Goal: Task Accomplishment & Management: Complete application form

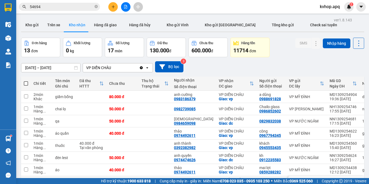
scroll to position [63, 0]
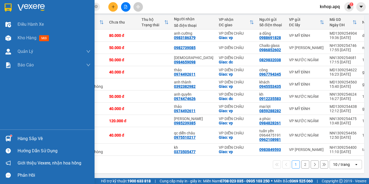
click at [25, 138] on div "Hàng sắp về" at bounding box center [54, 138] width 73 height 8
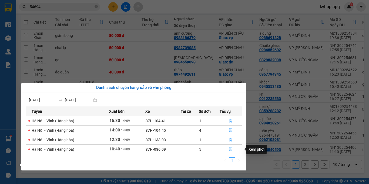
click at [229, 148] on button "button" at bounding box center [231, 149] width 22 height 9
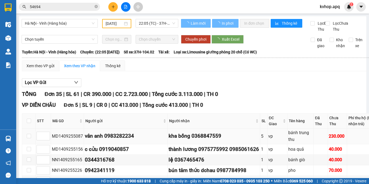
type input "[DATE]"
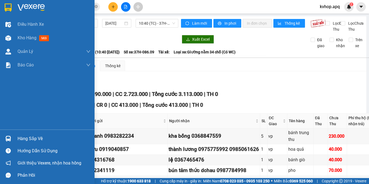
click at [18, 138] on div "Hàng sắp về" at bounding box center [54, 138] width 73 height 8
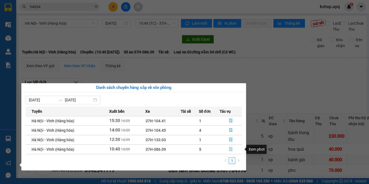
click at [231, 149] on icon "file-done" at bounding box center [231, 149] width 4 height 4
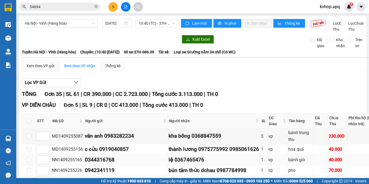
scroll to position [81, 0]
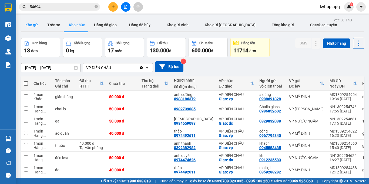
click at [39, 26] on button "Kho gửi" at bounding box center [32, 24] width 22 height 13
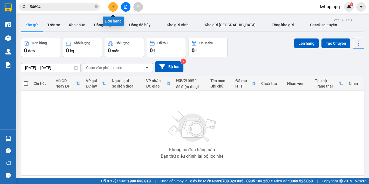
click at [113, 8] on icon "plus" at bounding box center [113, 6] width 0 height 3
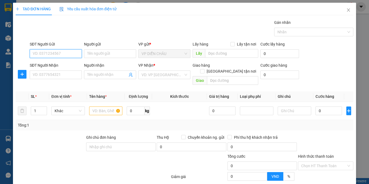
click at [58, 52] on input "SĐT Người Gửi" at bounding box center [56, 53] width 52 height 9
click at [64, 54] on input "0964439678" at bounding box center [56, 53] width 52 height 9
click at [60, 55] on input "0964439678" at bounding box center [56, 53] width 52 height 9
type input "0964439676"
click at [62, 64] on div "0964439676 - chị hoa" at bounding box center [55, 64] width 45 height 6
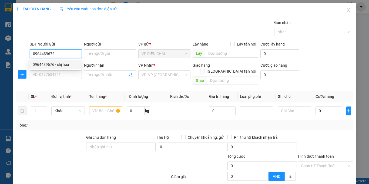
type input "chị hoa"
checkbox input "true"
type input "vp dc"
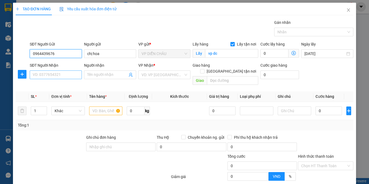
type input "0964439676"
click at [58, 72] on input "SĐT Người Nhận" at bounding box center [56, 74] width 52 height 9
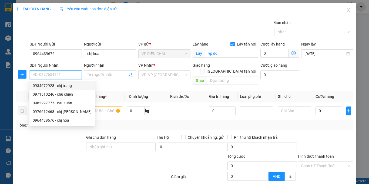
click at [62, 85] on div "0934672928 - chị trang" at bounding box center [62, 85] width 59 height 6
type input "0934672928"
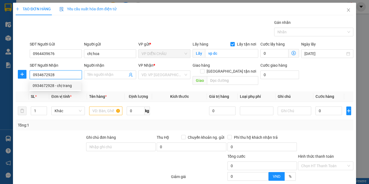
type input "chị trang"
checkbox input "true"
type input "vp"
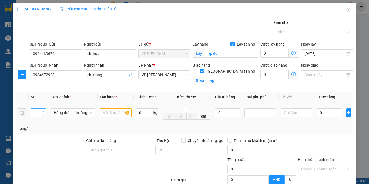
type input "2"
click at [43, 108] on span "Increase Value" at bounding box center [43, 110] width 6 height 5
click at [108, 114] on input "text" at bounding box center [116, 112] width 32 height 9
click at [120, 114] on input "ựcẩm·â··ư·" at bounding box center [116, 112] width 32 height 9
type input "ự"
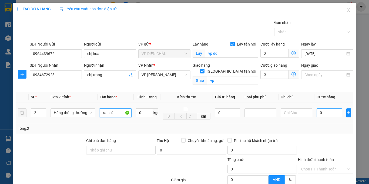
type input "rau củ"
click at [317, 112] on input "0" at bounding box center [329, 112] width 25 height 9
type input "4"
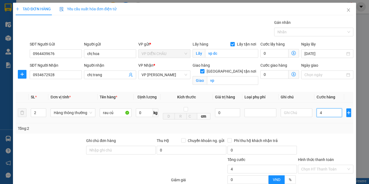
type input "40"
type input "400"
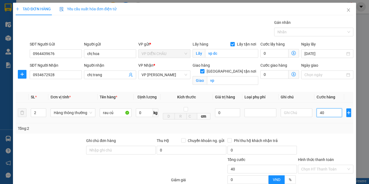
type input "400"
type input "4.000"
type input "40.000"
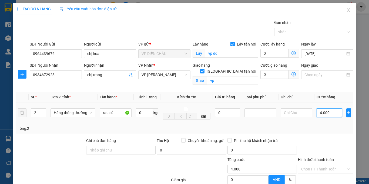
type input "40.000"
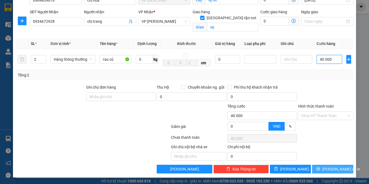
type input "40.000"
click at [320, 171] on span "printer" at bounding box center [319, 169] width 4 height 4
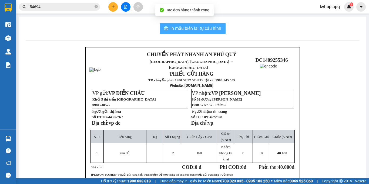
click at [192, 28] on span "In mẫu biên lai tự cấu hình" at bounding box center [196, 28] width 51 height 7
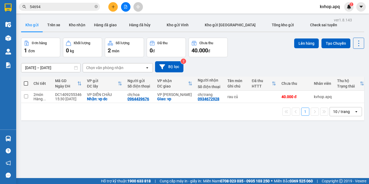
drag, startPoint x: 251, startPoint y: 51, endPoint x: 241, endPoint y: 53, distance: 10.9
click at [252, 52] on div "Đơn hàng 1 đơn Khối lượng 0 kg Số lượng 2 món Đã thu 0 đ Chưa thu 40.000 đ Lên …" at bounding box center [192, 47] width 343 height 19
click at [54, 24] on button "Trên xe" at bounding box center [54, 24] width 22 height 13
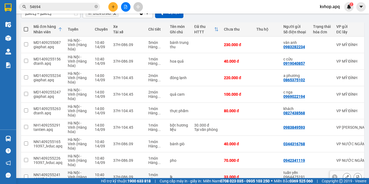
scroll to position [81, 0]
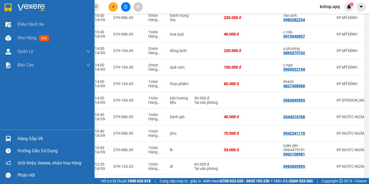
drag, startPoint x: 24, startPoint y: 141, endPoint x: 29, endPoint y: 140, distance: 4.5
click at [26, 141] on div "Hàng sắp về" at bounding box center [54, 138] width 73 height 8
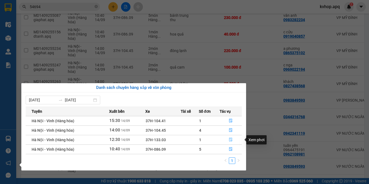
click at [230, 140] on icon "file-done" at bounding box center [231, 139] width 4 height 4
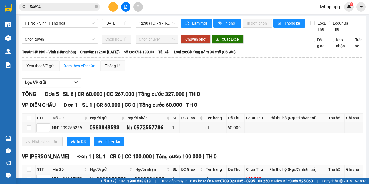
scroll to position [27, 0]
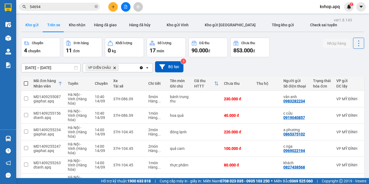
click at [30, 26] on button "Kho gửi" at bounding box center [32, 24] width 22 height 13
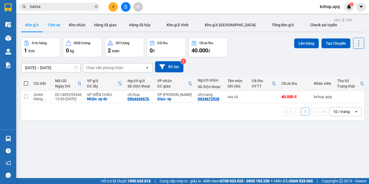
click at [44, 27] on button "Trên xe" at bounding box center [54, 24] width 22 height 13
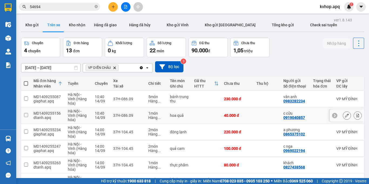
scroll to position [54, 0]
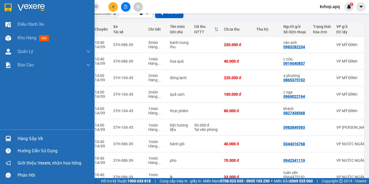
click at [22, 139] on div "Hàng sắp về" at bounding box center [54, 138] width 73 height 8
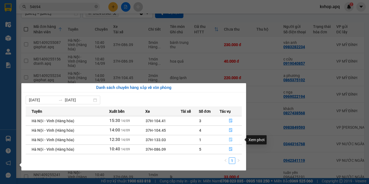
click at [232, 138] on icon "file-done" at bounding box center [230, 140] width 3 height 4
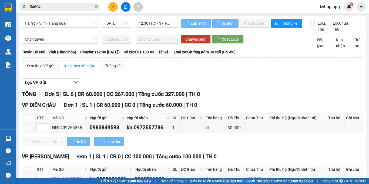
scroll to position [27, 0]
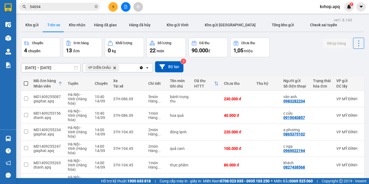
click at [72, 26] on button "Kho nhận" at bounding box center [77, 24] width 25 height 13
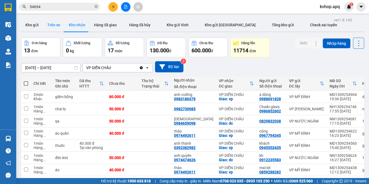
click at [54, 28] on button "Trên xe" at bounding box center [54, 24] width 22 height 13
type input "[DATE] – [DATE]"
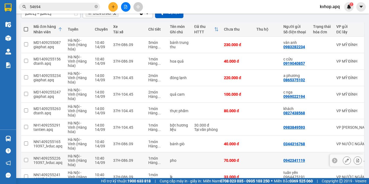
scroll to position [102, 0]
